Goal: Task Accomplishment & Management: Manage account settings

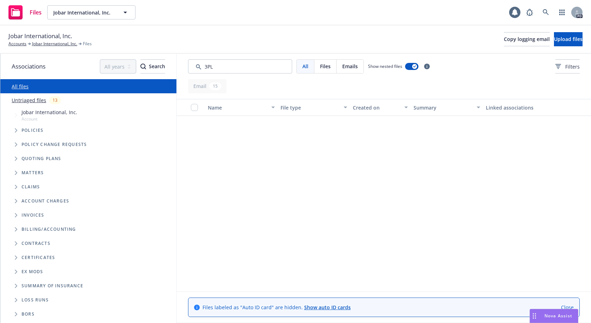
scroll to position [293, 0]
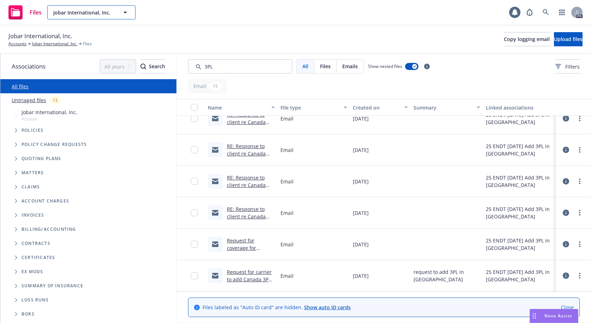
click at [124, 13] on icon "button" at bounding box center [125, 12] width 8 height 8
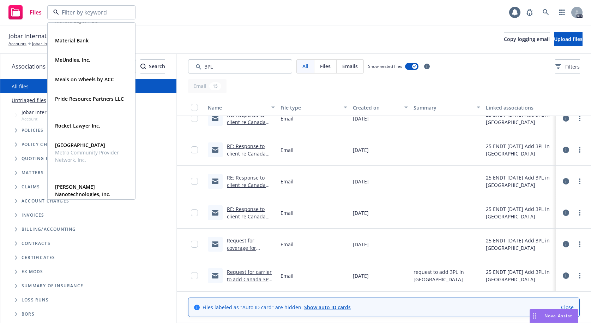
scroll to position [393, 0]
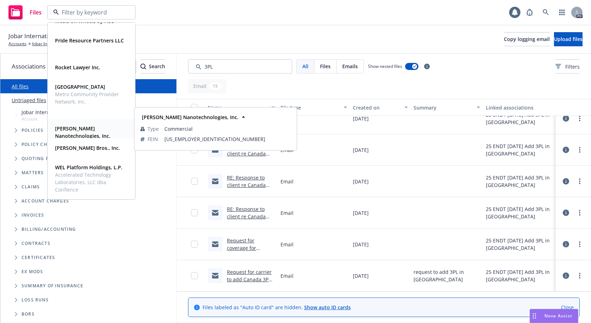
click at [78, 125] on span "[PERSON_NAME] Nanotechnologies, Inc." at bounding box center [90, 132] width 71 height 15
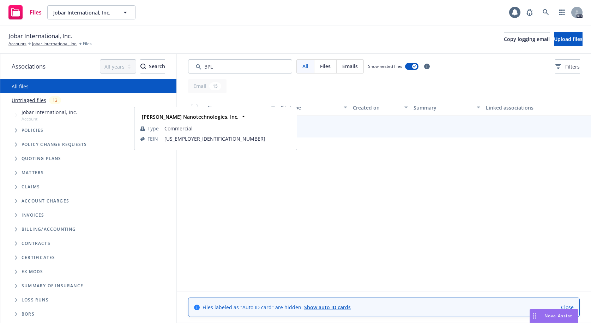
scroll to position [291, 0]
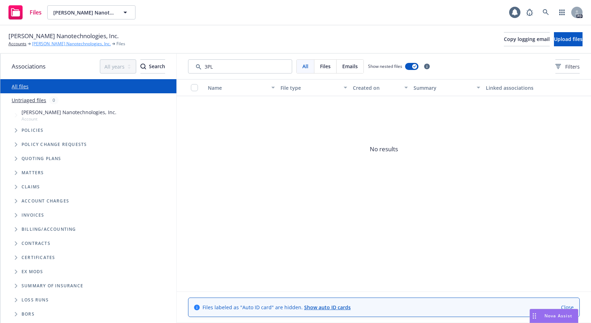
click at [51, 46] on link "Sila Nanotechnologies, Inc." at bounding box center [71, 44] width 79 height 6
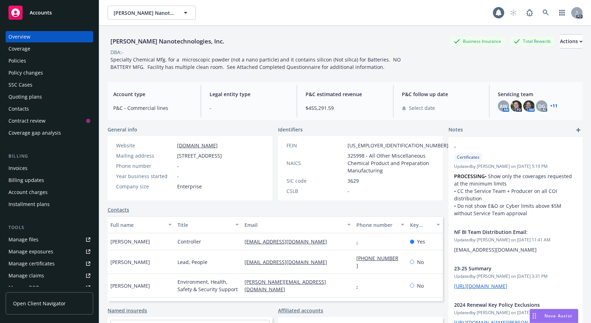
click at [21, 62] on div "Policies" at bounding box center [17, 60] width 18 height 11
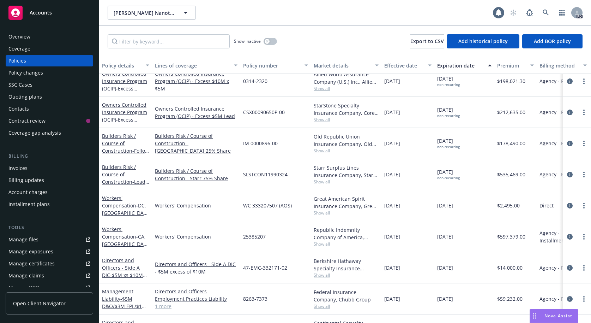
scroll to position [95, 0]
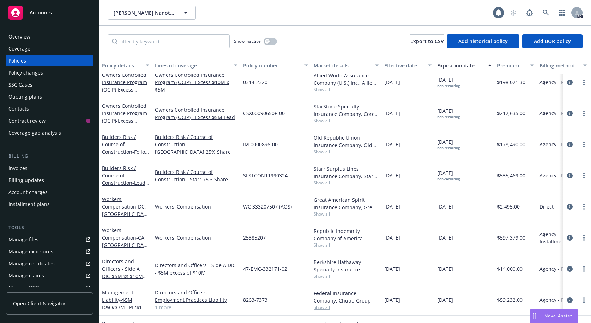
click at [18, 34] on div "Overview" at bounding box center [19, 36] width 22 height 11
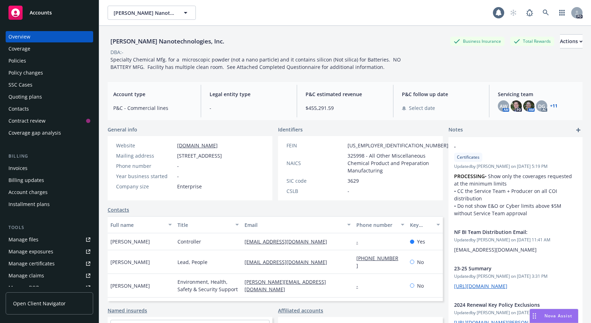
click at [17, 61] on div "Policies" at bounding box center [17, 60] width 18 height 11
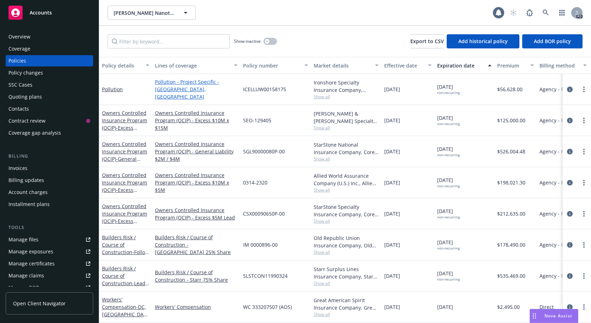
click at [194, 85] on link "Pollution - Project Specific - Moses Lake, WA" at bounding box center [196, 89] width 83 height 22
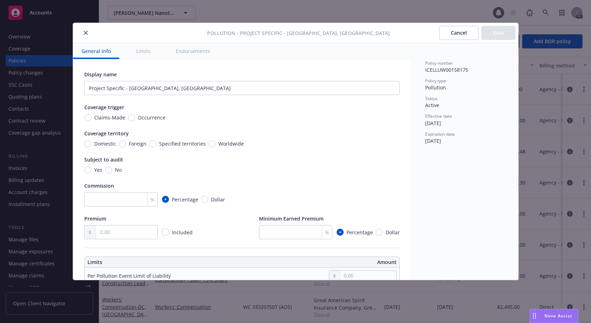
click at [87, 31] on icon "close" at bounding box center [86, 33] width 4 height 4
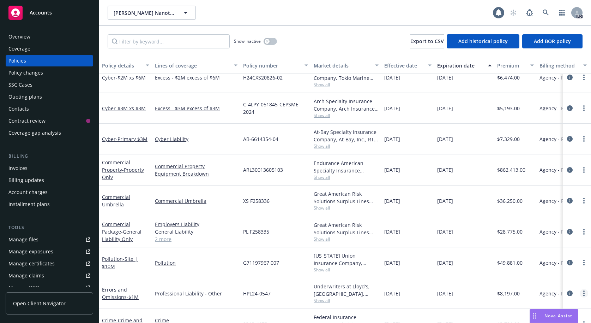
scroll to position [404, 0]
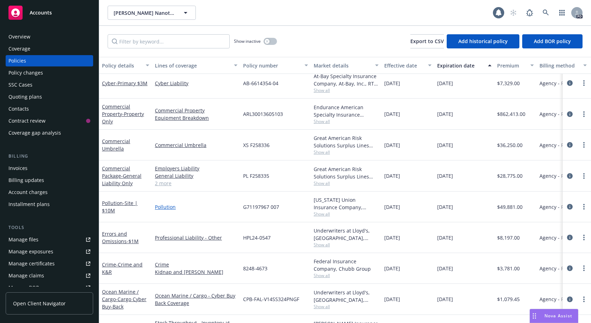
click at [161, 207] on link "Pollution" at bounding box center [196, 206] width 83 height 7
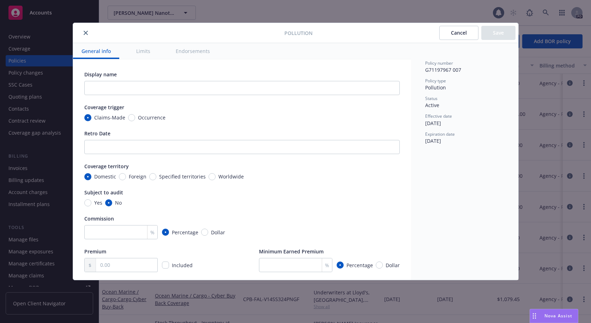
type textarea "x"
click at [84, 34] on icon "close" at bounding box center [86, 33] width 4 height 4
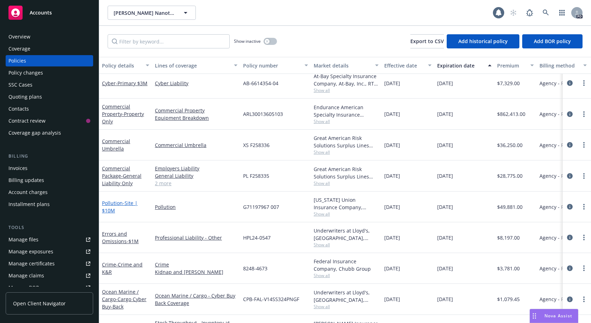
click at [109, 203] on link "Pollution - Site | $10M" at bounding box center [120, 206] width 36 height 14
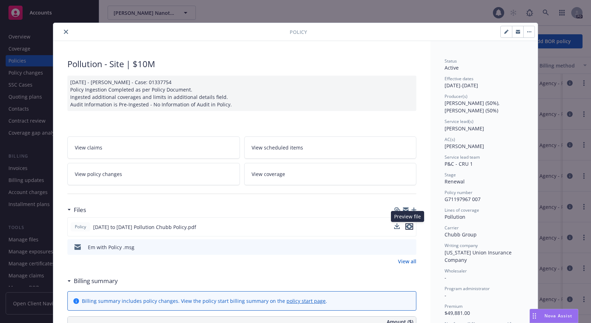
click at [409, 225] on icon "preview file" at bounding box center [409, 226] width 6 height 5
click at [65, 29] on button "close" at bounding box center [66, 32] width 8 height 8
click at [65, 31] on icon "close" at bounding box center [66, 32] width 4 height 4
click at [62, 31] on button "close" at bounding box center [66, 32] width 8 height 8
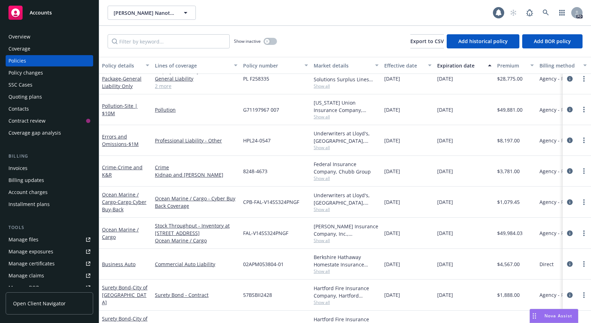
scroll to position [520, 0]
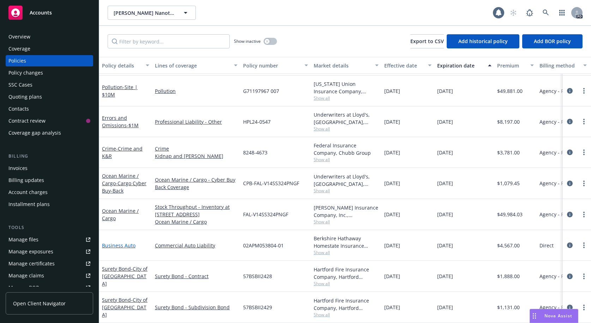
click at [118, 242] on link "Business Auto" at bounding box center [119, 245] width 34 height 7
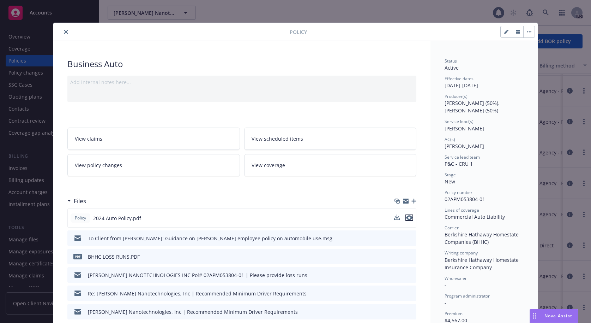
click at [407, 215] on icon "preview file" at bounding box center [409, 217] width 6 height 5
click at [409, 217] on icon "preview file" at bounding box center [409, 217] width 6 height 5
click at [64, 32] on icon "close" at bounding box center [66, 32] width 4 height 4
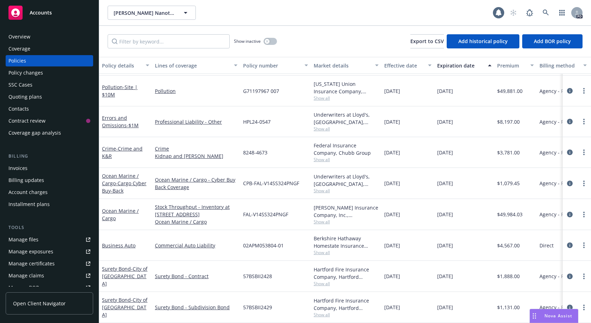
click at [23, 36] on div "Overview" at bounding box center [19, 36] width 22 height 11
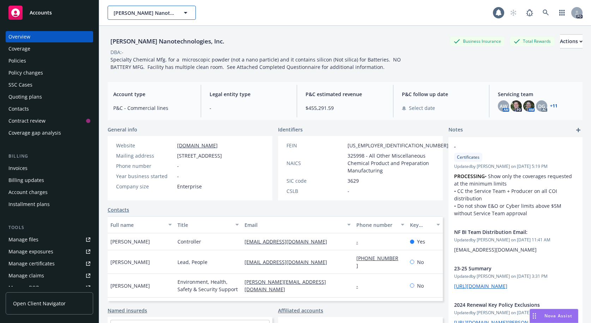
click at [154, 13] on span "Sila Nanotechnologies, Inc." at bounding box center [144, 12] width 61 height 7
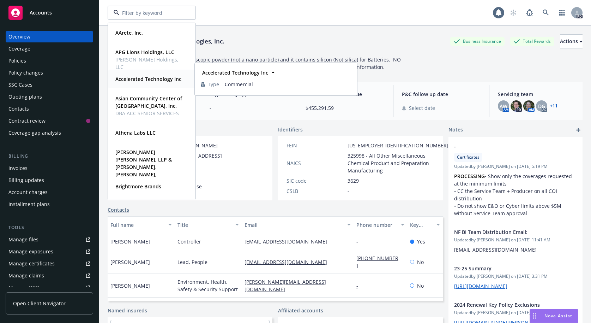
click at [135, 79] on strong "Accelerated Technology Inc" at bounding box center [148, 79] width 66 height 7
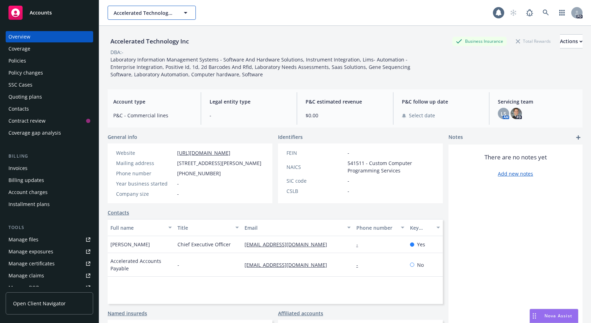
click at [151, 13] on span "Accelerated Technology Inc" at bounding box center [144, 12] width 61 height 7
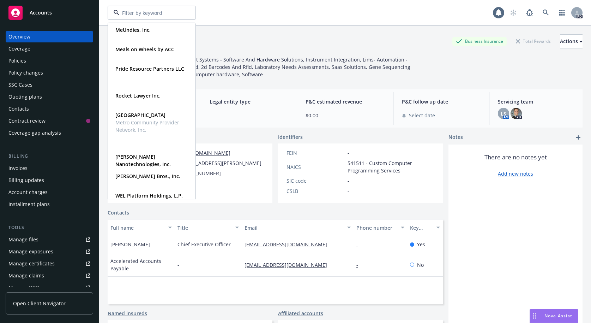
scroll to position [393, 0]
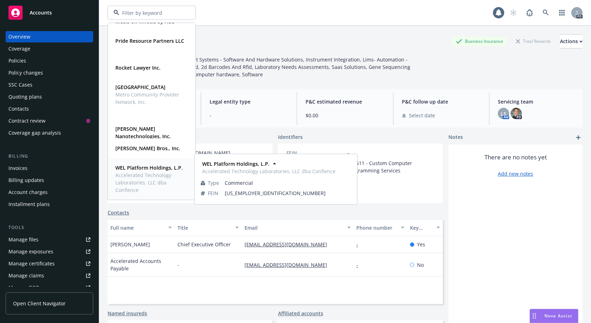
click at [133, 172] on span "Accelerated Technology Laboratories, LLC dba Confience" at bounding box center [150, 182] width 71 height 22
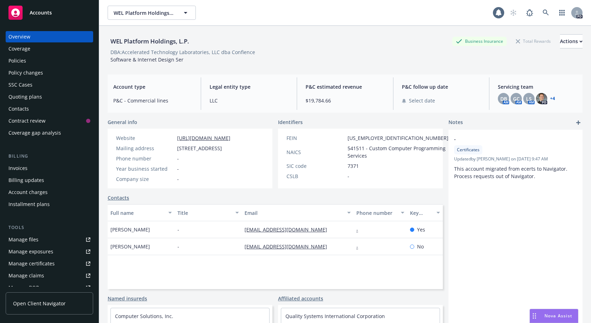
click at [15, 61] on div "Policies" at bounding box center [17, 60] width 18 height 11
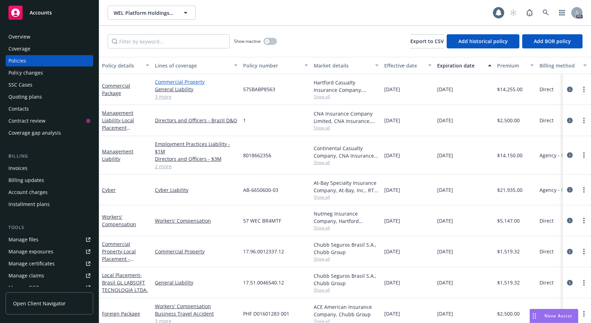
click at [168, 81] on link "Commercial Property" at bounding box center [196, 81] width 83 height 7
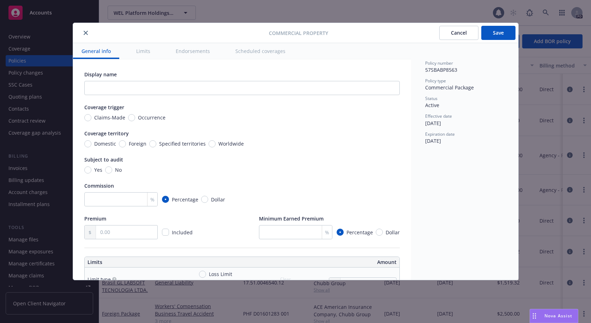
click at [88, 32] on icon "close" at bounding box center [86, 33] width 4 height 4
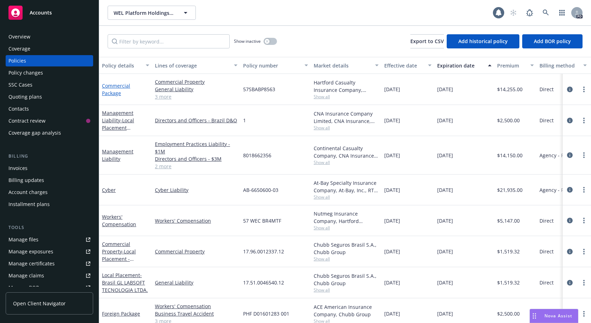
click at [111, 85] on link "Commercial Package" at bounding box center [116, 89] width 28 height 14
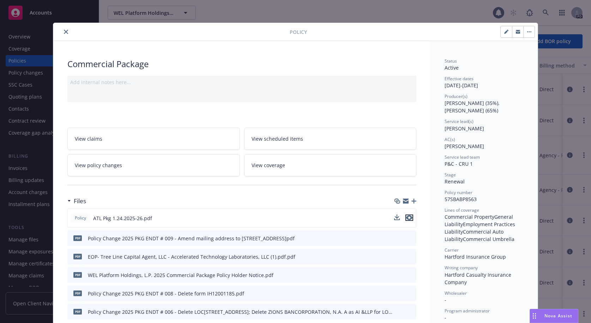
click at [407, 217] on icon "preview file" at bounding box center [409, 217] width 6 height 5
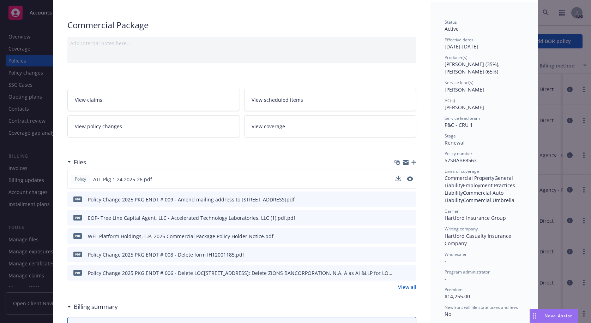
scroll to position [50, 0]
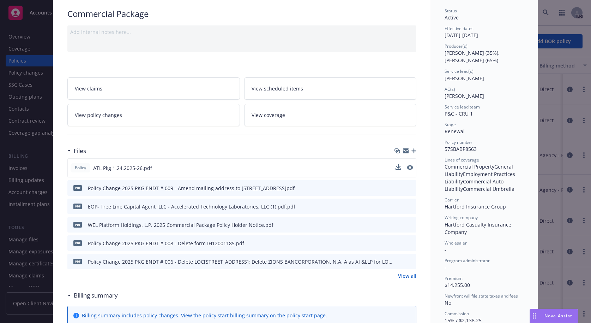
click at [408, 275] on link "View all" at bounding box center [407, 275] width 18 height 7
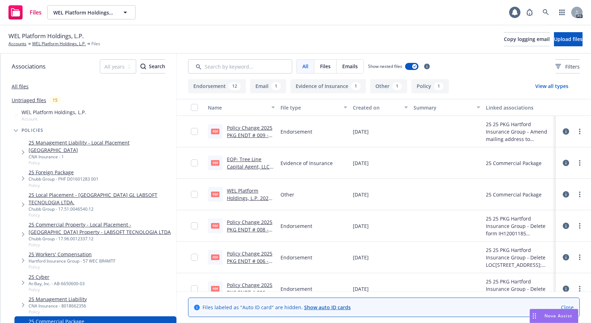
click at [248, 127] on link "Policy Change 2025 PKG ENDT # 009 - Amend mailing address to 5540 CENTERVIEW DR…" at bounding box center [250, 146] width 46 height 44
click at [237, 226] on link "Policy Change 2025 PKG ENDT # 008 - Delete form IH12001185.pdf" at bounding box center [250, 233] width 46 height 29
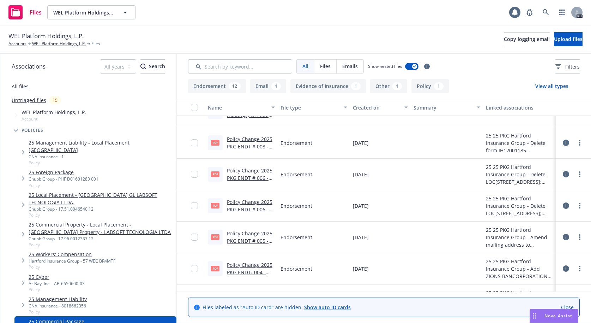
scroll to position [84, 0]
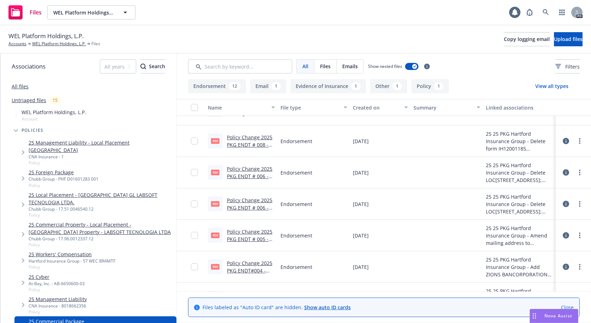
click at [247, 235] on div "Policy Change 2025 PKG ENDT # 005 - Amend mailing address to 5540 CENTERVIEW DR…" at bounding box center [251, 235] width 48 height 15
click at [249, 238] on link "Policy Change 2025 PKG ENDT # 005 - Amend mailing address to 5540 CENTERVIEW DR…" at bounding box center [250, 250] width 46 height 44
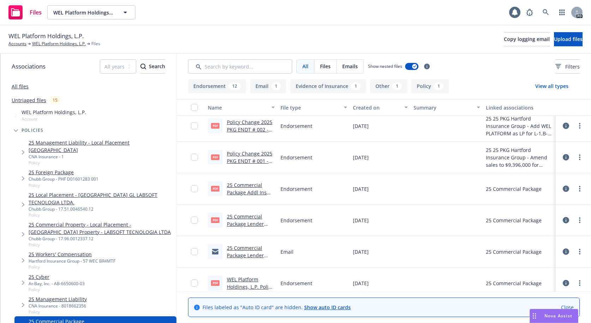
scroll to position [262, 0]
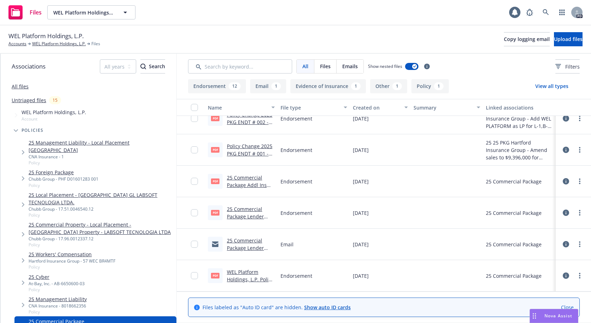
click at [247, 183] on link "25 Commercial Package Addl Ins Endt #4.pdf" at bounding box center [247, 185] width 40 height 22
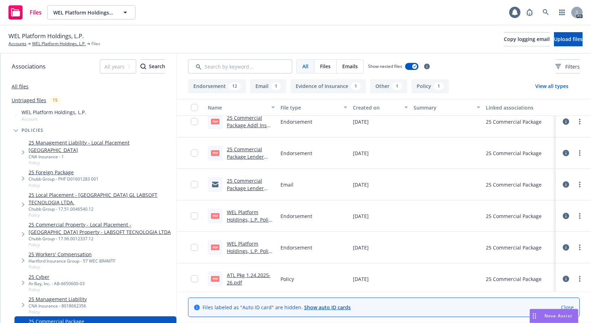
scroll to position [324, 0]
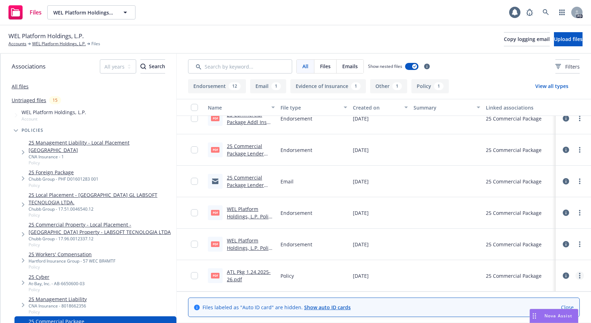
click at [579, 276] on icon "more" at bounding box center [579, 276] width 1 height 6
click at [538, 238] on link "Download" at bounding box center [549, 238] width 70 height 14
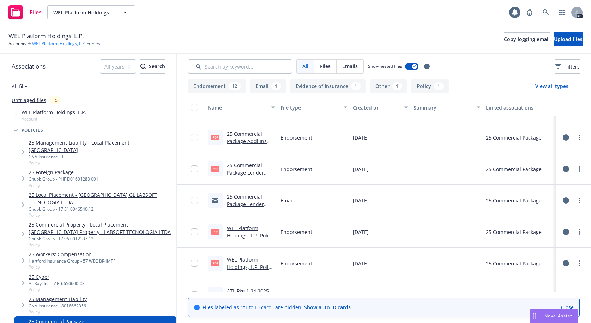
click at [47, 41] on link "WEL Platform Holdings, L.P." at bounding box center [59, 44] width 54 height 6
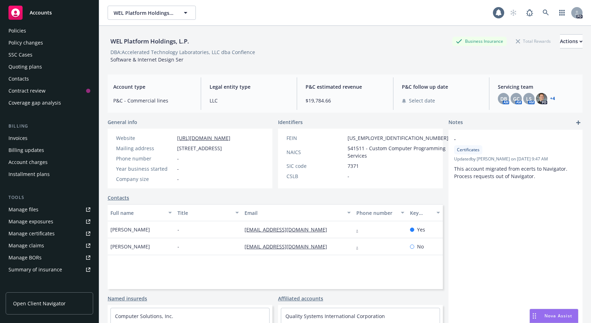
scroll to position [25, 0]
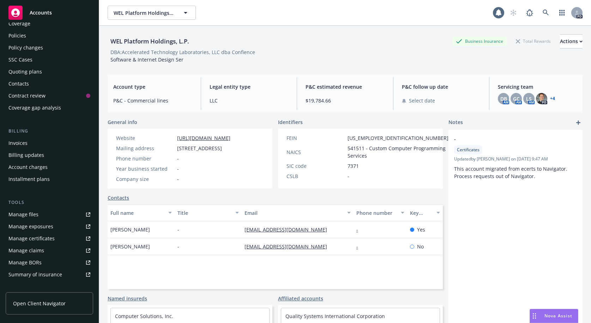
click at [17, 210] on div "Manage files" at bounding box center [23, 214] width 30 height 11
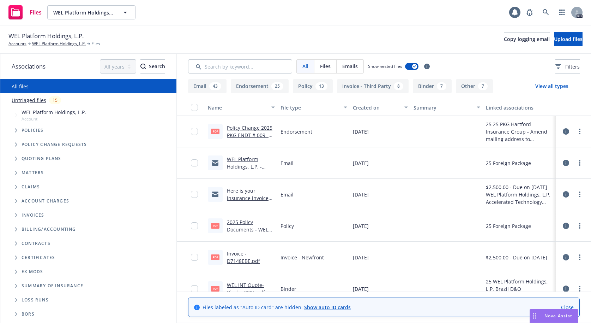
click at [23, 99] on link "Untriaged files" at bounding box center [29, 99] width 35 height 7
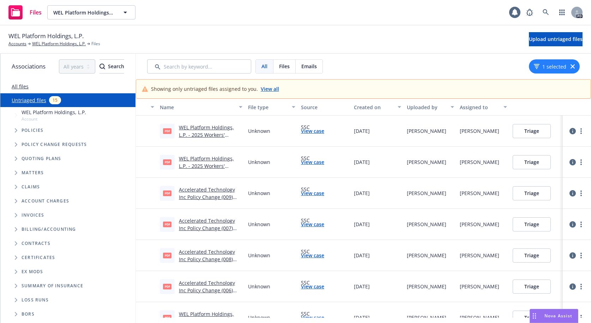
click at [193, 130] on link "WEL Platform Holdings, L.P. - 2025 Workers' Compensation Endorsement - 03.pdf" at bounding box center [206, 138] width 55 height 29
drag, startPoint x: 316, startPoint y: 129, endPoint x: 325, endPoint y: 137, distance: 12.3
click at [320, 136] on div "SSC View case" at bounding box center [324, 130] width 53 height 31
click at [532, 130] on button "Triage" at bounding box center [532, 131] width 38 height 14
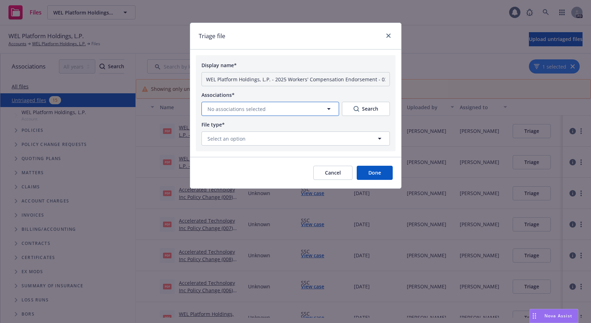
click at [328, 109] on icon "button" at bounding box center [329, 109] width 8 height 8
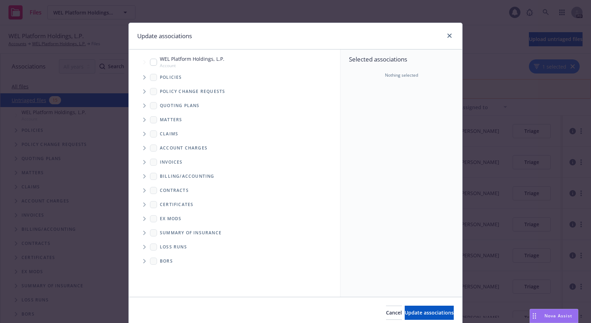
click at [143, 77] on icon "Tree Example" at bounding box center [144, 77] width 3 height 4
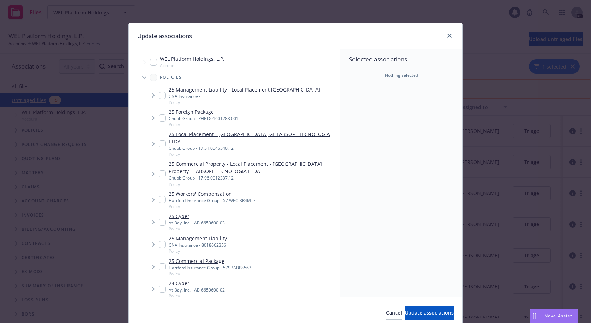
click at [159, 196] on input "Tree Example" at bounding box center [162, 199] width 7 height 7
checkbox input "true"
click at [409, 312] on span "Update associations" at bounding box center [429, 312] width 49 height 7
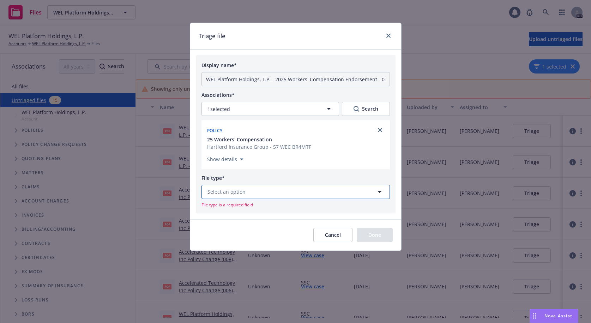
click at [380, 191] on icon "button" at bounding box center [380, 192] width 4 height 2
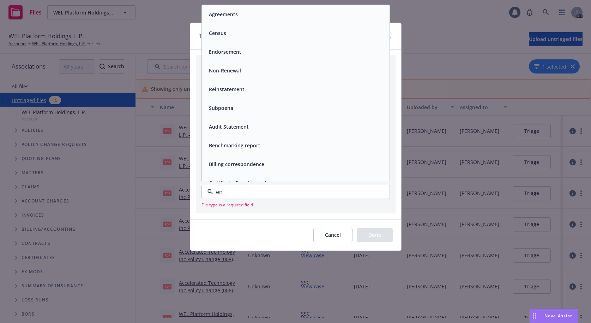
type input "end"
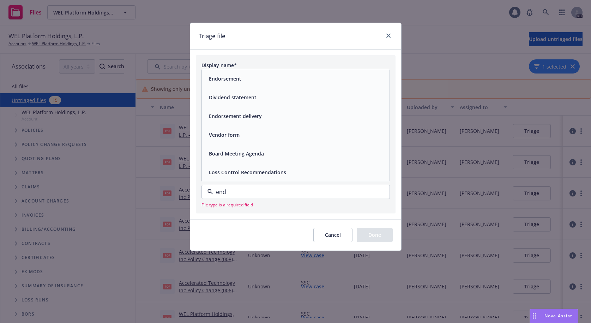
click at [247, 79] on div "Endorsement" at bounding box center [295, 78] width 179 height 10
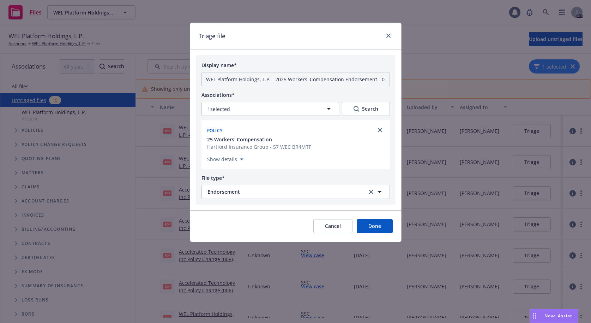
click at [372, 227] on button "Done" at bounding box center [375, 226] width 36 height 14
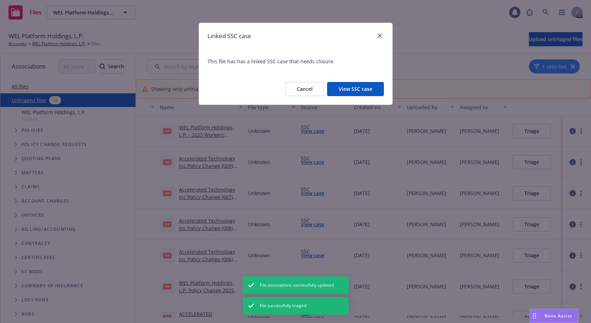
click at [351, 88] on button "View SSC case" at bounding box center [355, 89] width 57 height 14
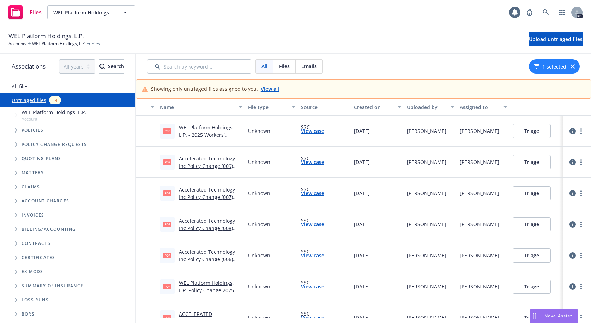
click at [315, 131] on link "View case" at bounding box center [312, 130] width 23 height 7
click at [195, 131] on link "WEL Platform Holdings, L.P. - 2025 Workers' Compensation Posting Notices.pdf" at bounding box center [206, 138] width 55 height 29
drag, startPoint x: 309, startPoint y: 131, endPoint x: 293, endPoint y: 141, distance: 19.1
click at [293, 140] on div "pdf WEL Platform Holdings, L.P. - 2025 Workers' Compensation Posting Notices.pd…" at bounding box center [363, 130] width 455 height 31
click at [193, 130] on link "WEL Platform Holdings, L.P. - 2025 Workers' Compensation Posting Notices.pdf" at bounding box center [206, 138] width 55 height 29
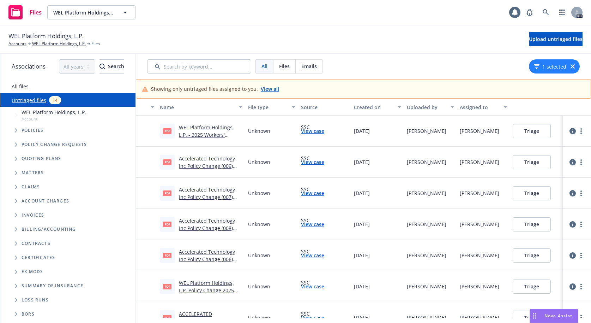
click at [313, 129] on link "View case" at bounding box center [312, 130] width 23 height 7
click at [527, 130] on button "Triage" at bounding box center [532, 131] width 38 height 14
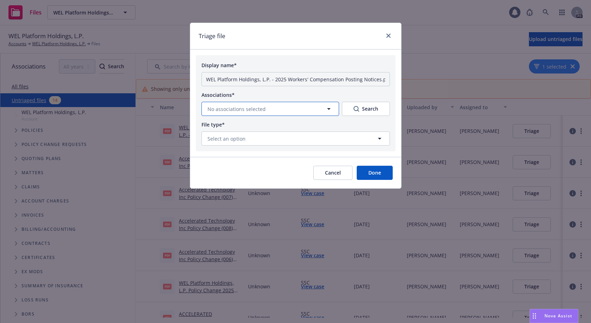
click at [327, 106] on icon "button" at bounding box center [329, 109] width 8 height 8
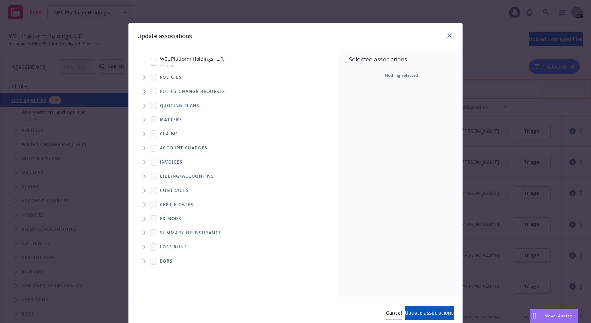
click at [141, 78] on span "Tree Example" at bounding box center [144, 77] width 11 height 11
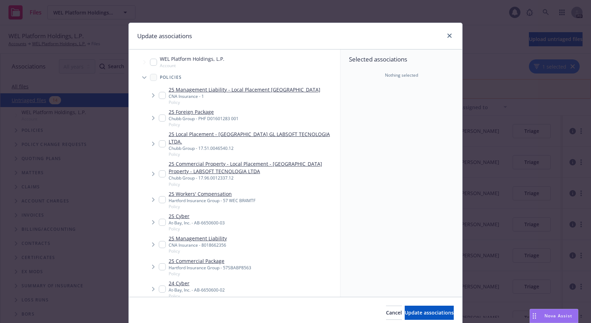
click at [159, 196] on input "Tree Example" at bounding box center [162, 199] width 7 height 7
checkbox input "true"
click at [405, 315] on span "Update associations" at bounding box center [429, 312] width 49 height 7
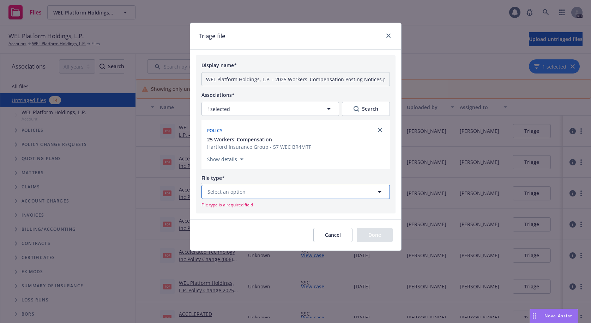
click at [378, 191] on icon "button" at bounding box center [380, 191] width 8 height 8
type input "email"
click at [289, 85] on input "WEL Platform Holdings, L.P. - 2025 Workers' Compensation Posting Notices.pdf" at bounding box center [296, 79] width 189 height 14
drag, startPoint x: 273, startPoint y: 80, endPoint x: 191, endPoint y: 80, distance: 81.9
click at [191, 80] on form "Display name* WEL Platform Holdings, L.P. - 2025 Workers' Compensation Posting …" at bounding box center [295, 152] width 211 height 195
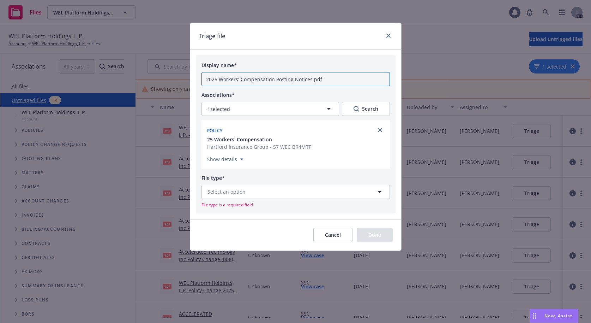
drag, startPoint x: 255, startPoint y: 79, endPoint x: 274, endPoint y: 80, distance: 19.1
click at [274, 80] on input "2025 Workers' Compensation Posting Notices.pdf" at bounding box center [296, 79] width 189 height 14
click at [312, 73] on input "2025 Workers' Comp MO Posting Notices.pdf" at bounding box center [296, 79] width 189 height 14
type input "2025 Workers' Comp MO Posting Notices.pdf"
click at [276, 189] on button "Select an option" at bounding box center [296, 192] width 189 height 14
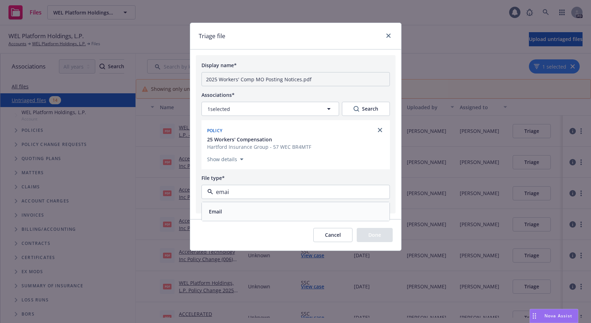
type input "email"
click at [250, 214] on div "Email" at bounding box center [295, 211] width 179 height 10
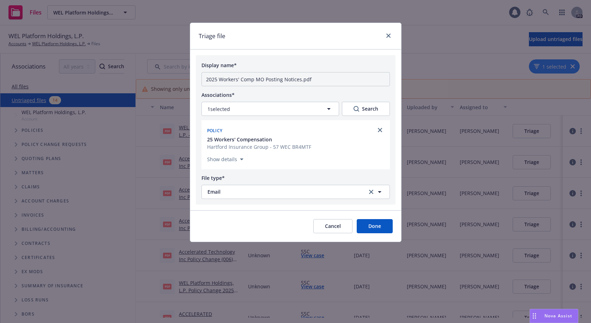
click at [378, 226] on button "Done" at bounding box center [375, 226] width 36 height 14
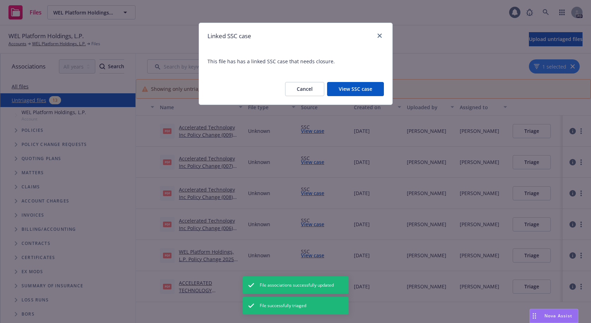
click at [349, 89] on button "View SSC case" at bounding box center [355, 89] width 57 height 14
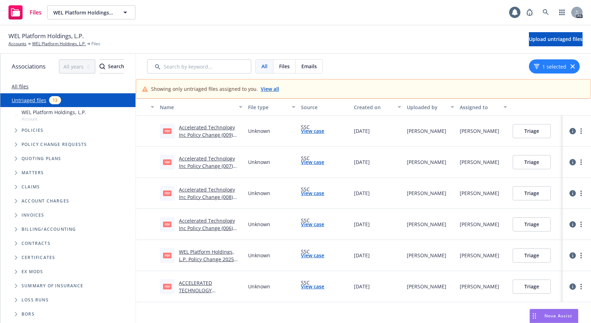
click at [524, 130] on button "Triage" at bounding box center [532, 131] width 38 height 14
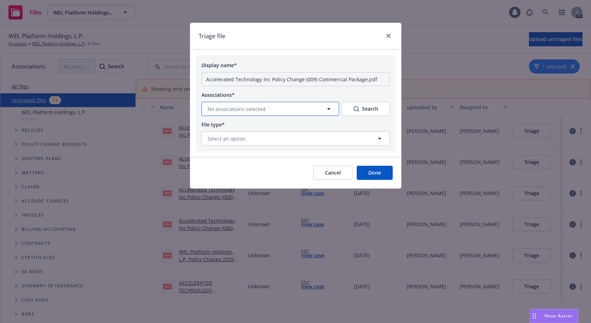
click at [329, 109] on icon "button" at bounding box center [329, 109] width 4 height 2
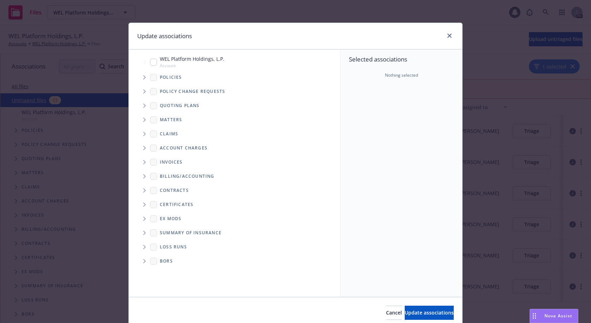
click at [143, 74] on span "Tree Example" at bounding box center [144, 77] width 11 height 11
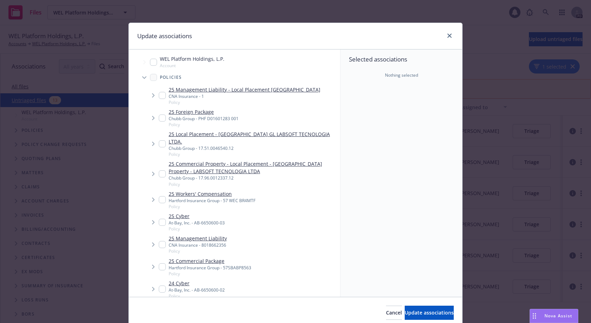
click at [159, 263] on input "Tree Example" at bounding box center [162, 266] width 7 height 7
checkbox input "true"
click at [410, 312] on span "Update associations" at bounding box center [429, 312] width 49 height 7
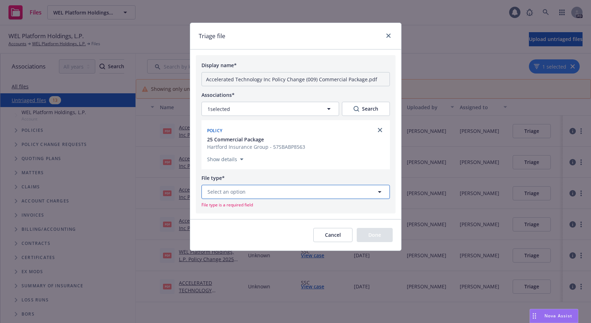
click at [262, 193] on button "Select an option" at bounding box center [296, 192] width 189 height 14
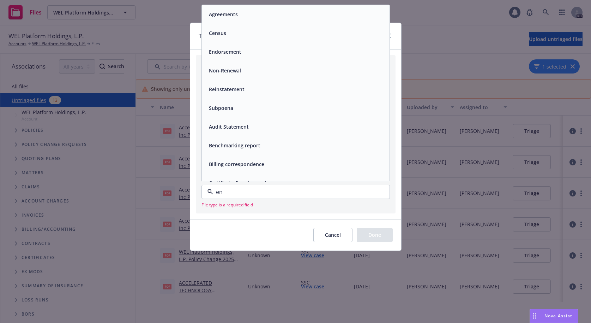
type input "end"
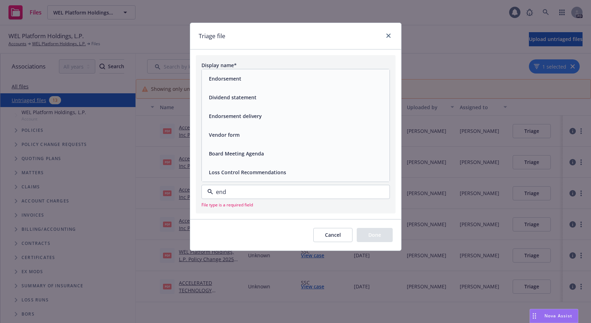
click at [234, 73] on div "Endorsement" at bounding box center [296, 78] width 188 height 19
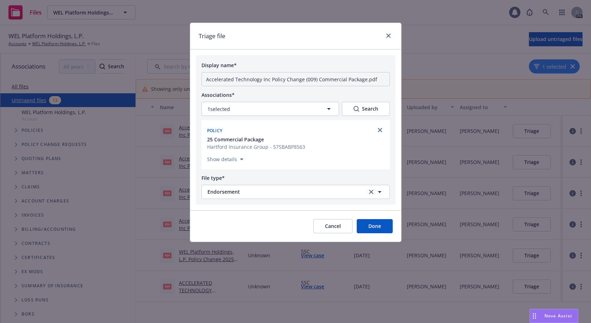
click at [372, 226] on button "Done" at bounding box center [375, 226] width 36 height 14
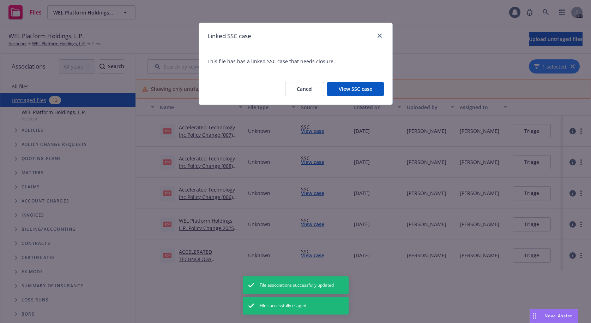
click at [343, 87] on button "View SSC case" at bounding box center [355, 89] width 57 height 14
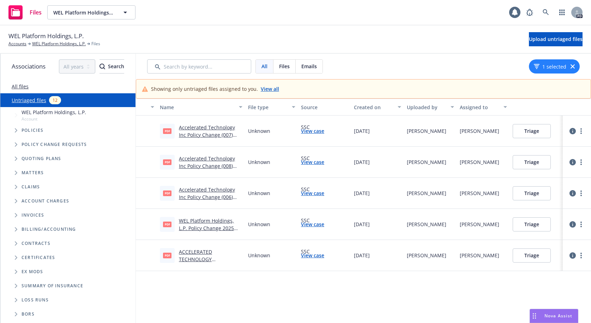
click at [532, 128] on button "Triage" at bounding box center [532, 131] width 38 height 14
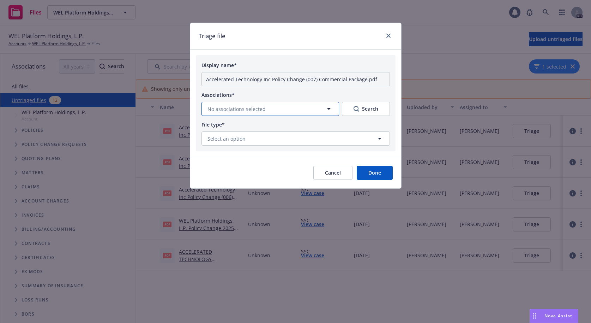
click at [327, 106] on icon "button" at bounding box center [329, 109] width 8 height 8
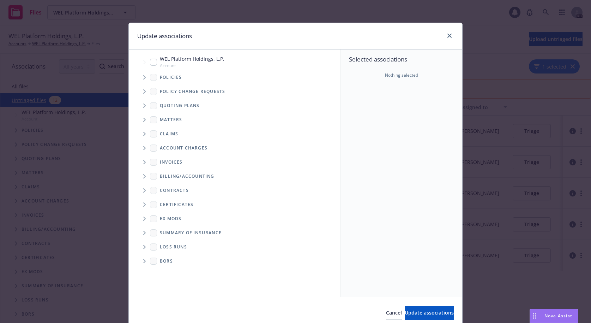
click at [139, 79] on span "Tree Example" at bounding box center [144, 77] width 11 height 11
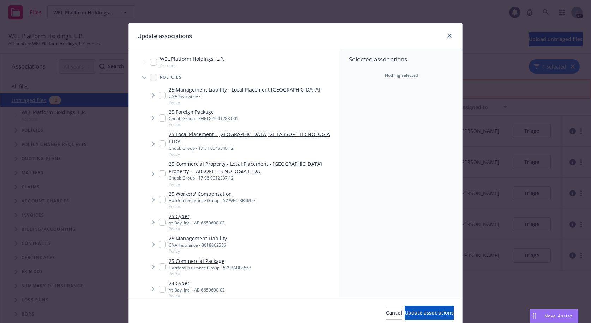
click at [159, 263] on input "Tree Example" at bounding box center [162, 266] width 7 height 7
checkbox input "true"
click at [413, 315] on span "Update associations" at bounding box center [429, 312] width 49 height 7
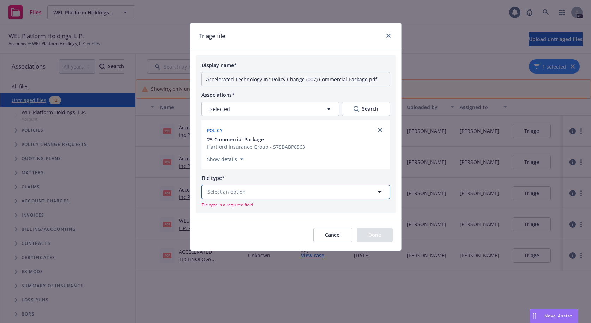
click at [252, 192] on button "Select an option" at bounding box center [296, 192] width 189 height 14
type input "endorse"
click at [233, 151] on span "Endorsement" at bounding box center [225, 153] width 32 height 7
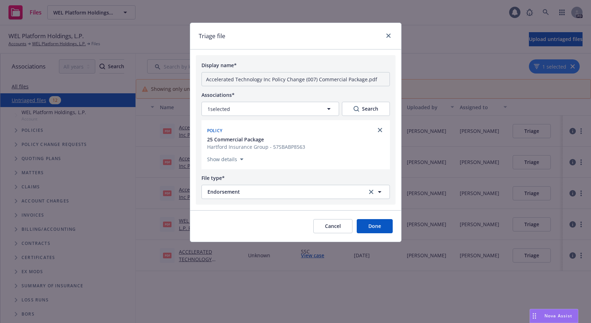
click at [379, 224] on button "Done" at bounding box center [375, 226] width 36 height 14
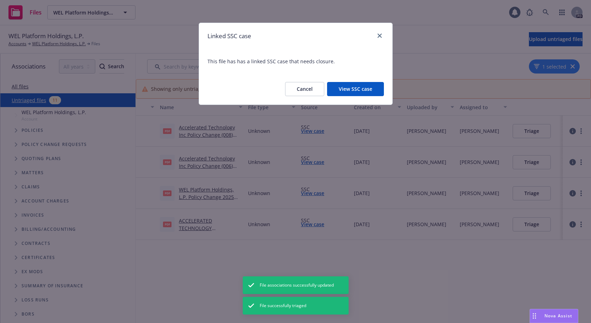
click at [354, 89] on button "View SSC case" at bounding box center [355, 89] width 57 height 14
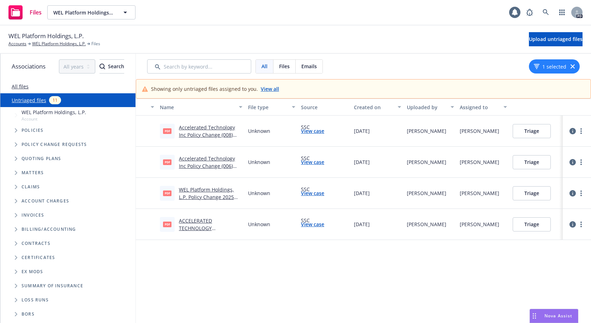
click at [265, 89] on link "View all" at bounding box center [270, 88] width 18 height 7
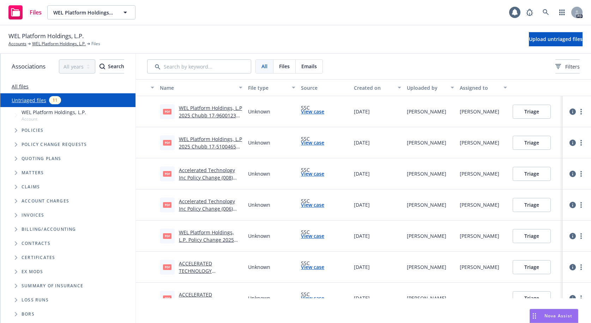
click at [211, 113] on link "WEL Platform Holdings, L.P 2025 Chubb 17-960012337 Policy.pdf" at bounding box center [210, 116] width 63 height 22
click at [204, 114] on link "WEL Platform Holdings, L.P 2025 Chubb 17-960012337 Policy.pdf" at bounding box center [210, 116] width 63 height 22
click at [206, 142] on div "WEL Platform Holdings, L.P 2025 Chubb 17-510046530 Policy.pdf" at bounding box center [211, 142] width 64 height 15
click at [207, 143] on link "WEL Platform Holdings, L.P 2025 Chubb 17-510046530 Policy.pdf" at bounding box center [210, 147] width 63 height 22
click at [198, 173] on div "Accelerated Technology Inc Policy Change (008) Commercial Package.pdf" at bounding box center [211, 173] width 64 height 15
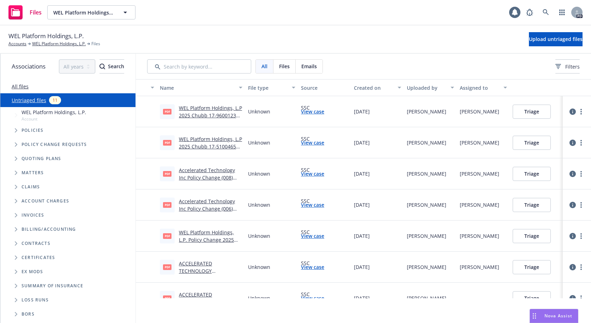
click at [198, 178] on link "Accelerated Technology Inc Policy Change (008) Commercial Package.pdf" at bounding box center [208, 178] width 58 height 22
drag, startPoint x: 523, startPoint y: 172, endPoint x: 392, endPoint y: 186, distance: 132.1
click at [436, 182] on div "pdf Accelerated Technology Inc Policy Change (008) Commercial Package.pdf Unkno…" at bounding box center [363, 173] width 455 height 31
click at [309, 172] on link "View case" at bounding box center [312, 173] width 23 height 7
click at [194, 269] on link "ACCELERATED TECHNOLOGY LABORATORIES, LLC_57WECBR4MTF_ Workers' Compensation End…" at bounding box center [207, 282] width 56 height 44
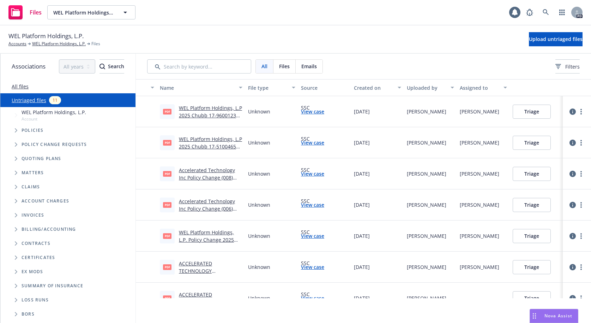
click at [311, 173] on link "View case" at bounding box center [312, 173] width 23 height 7
click at [52, 43] on link "WEL Platform Holdings, L.P." at bounding box center [59, 44] width 54 height 6
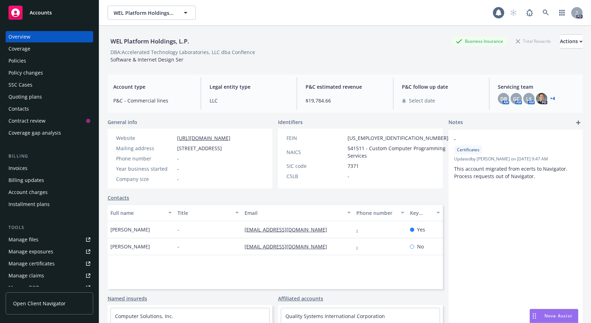
click at [8, 61] on link "Policies" at bounding box center [50, 60] width 88 height 11
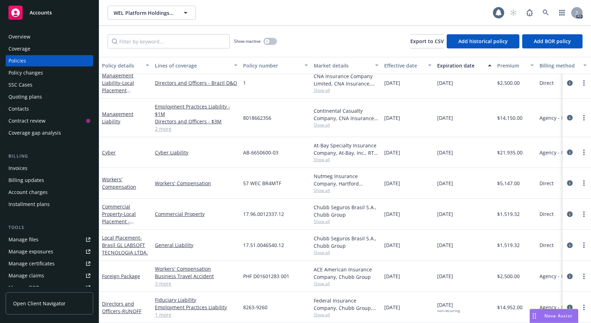
scroll to position [43, 0]
click at [584, 180] on icon "more" at bounding box center [584, 183] width 1 height 6
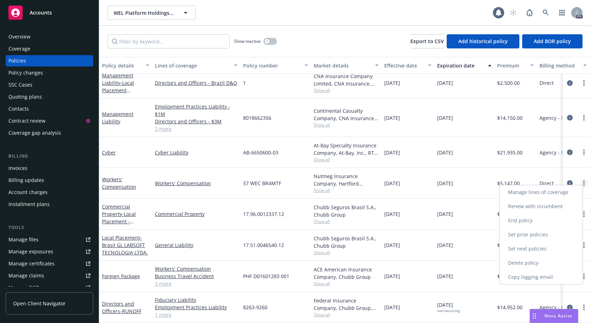
click at [580, 179] on link "more" at bounding box center [584, 183] width 8 height 8
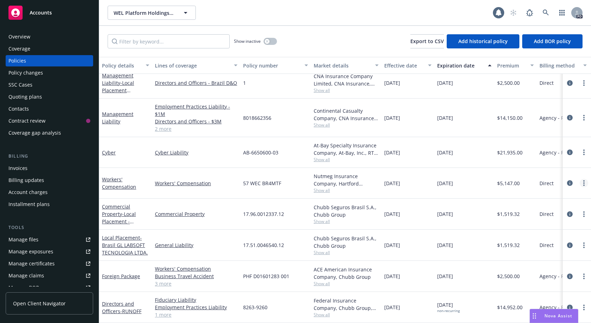
click at [580, 179] on link "more" at bounding box center [584, 183] width 8 height 8
click at [111, 179] on link "Workers' Compensation" at bounding box center [119, 183] width 34 height 14
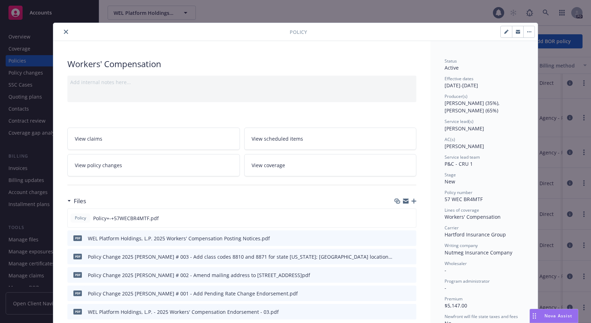
click at [64, 31] on icon "close" at bounding box center [66, 32] width 4 height 4
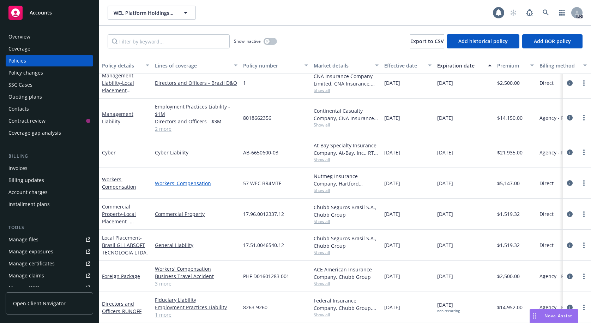
click at [184, 179] on link "Workers' Compensation" at bounding box center [196, 182] width 83 height 7
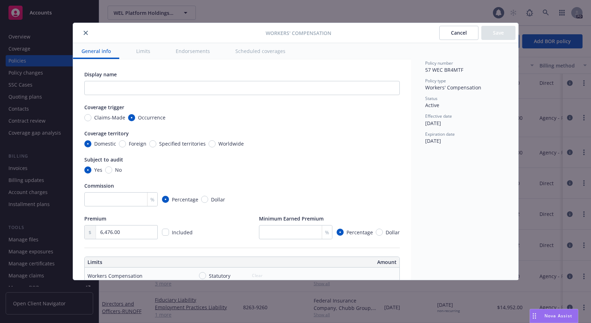
click at [84, 32] on icon "close" at bounding box center [86, 33] width 4 height 4
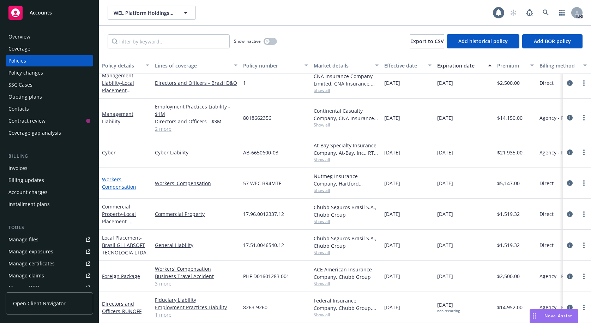
click at [114, 176] on link "Workers' Compensation" at bounding box center [119, 183] width 34 height 14
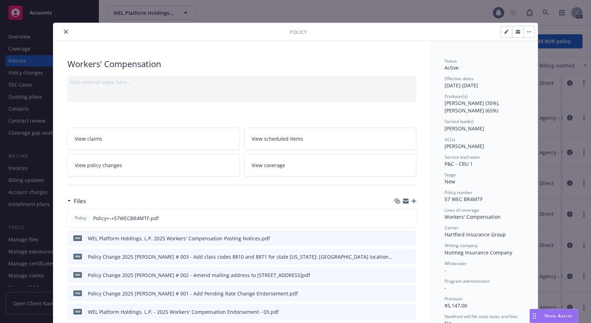
scroll to position [21, 0]
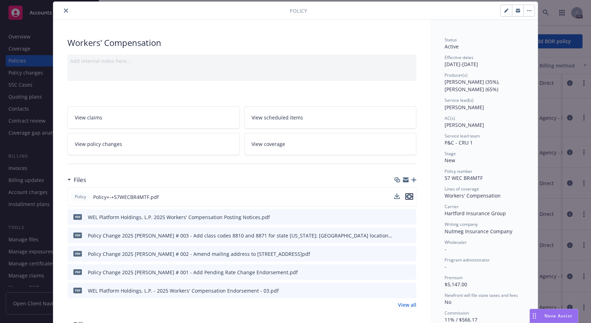
click at [406, 194] on icon "preview file" at bounding box center [409, 196] width 6 height 5
